Goal: Task Accomplishment & Management: Complete application form

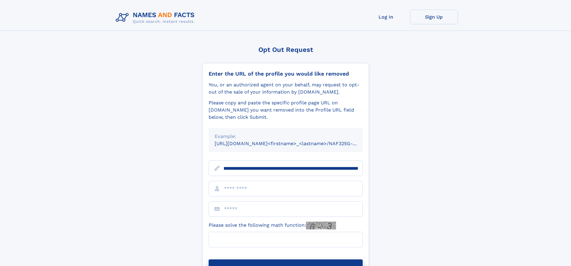
scroll to position [0, 62]
type input "**********"
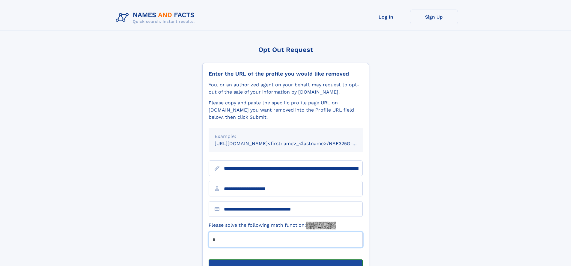
type input "*"
click at [285, 259] on button "Submit Opt Out Request" at bounding box center [286, 268] width 154 height 19
